Goal: Information Seeking & Learning: Learn about a topic

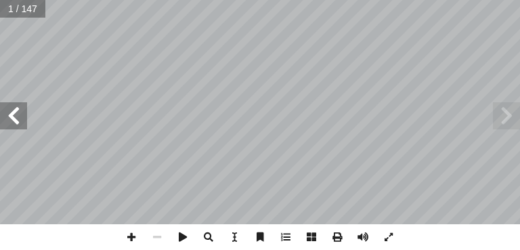
click at [9, 124] on span at bounding box center [13, 115] width 27 height 27
click at [12, 122] on span at bounding box center [13, 115] width 27 height 27
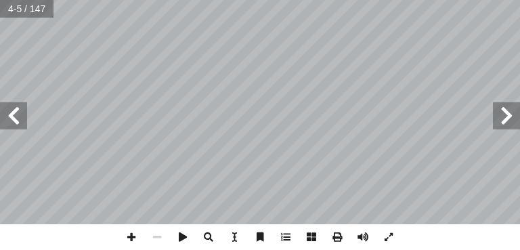
click at [12, 122] on span at bounding box center [13, 115] width 27 height 27
click at [510, 108] on span at bounding box center [506, 115] width 27 height 27
click at [7, 124] on span at bounding box center [13, 115] width 27 height 27
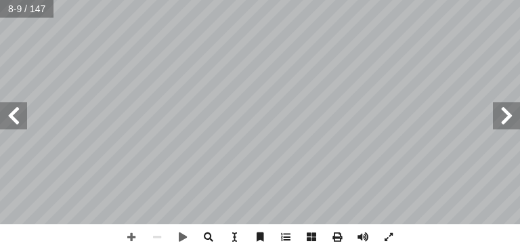
click at [19, 121] on span at bounding box center [13, 115] width 27 height 27
click at [2, 121] on span at bounding box center [13, 115] width 27 height 27
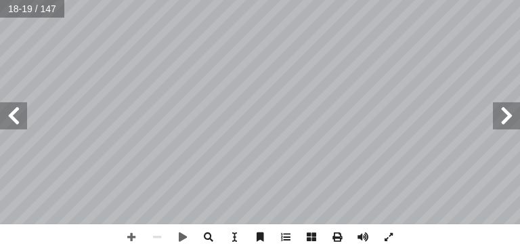
click at [2, 121] on span at bounding box center [13, 115] width 27 height 27
